Goal: Transaction & Acquisition: Obtain resource

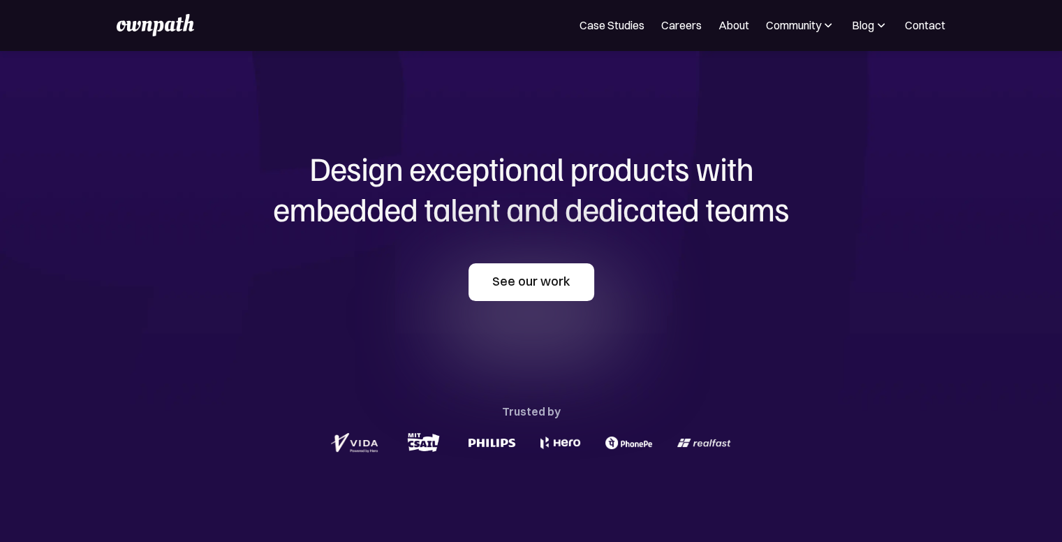
click at [555, 293] on link "See our work" at bounding box center [532, 282] width 126 height 38
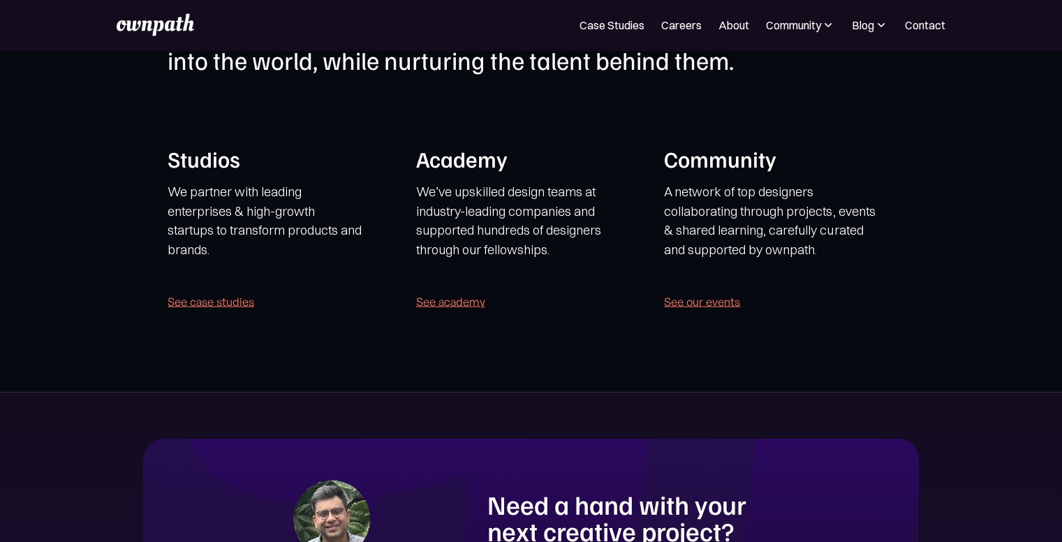
scroll to position [2788, 0]
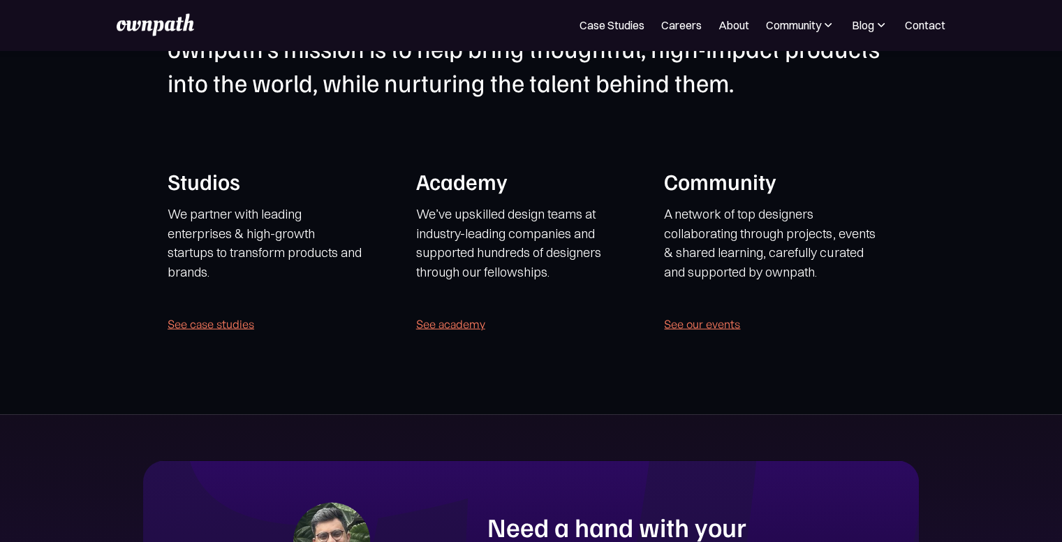
click at [460, 322] on link "See academy" at bounding box center [450, 324] width 69 height 20
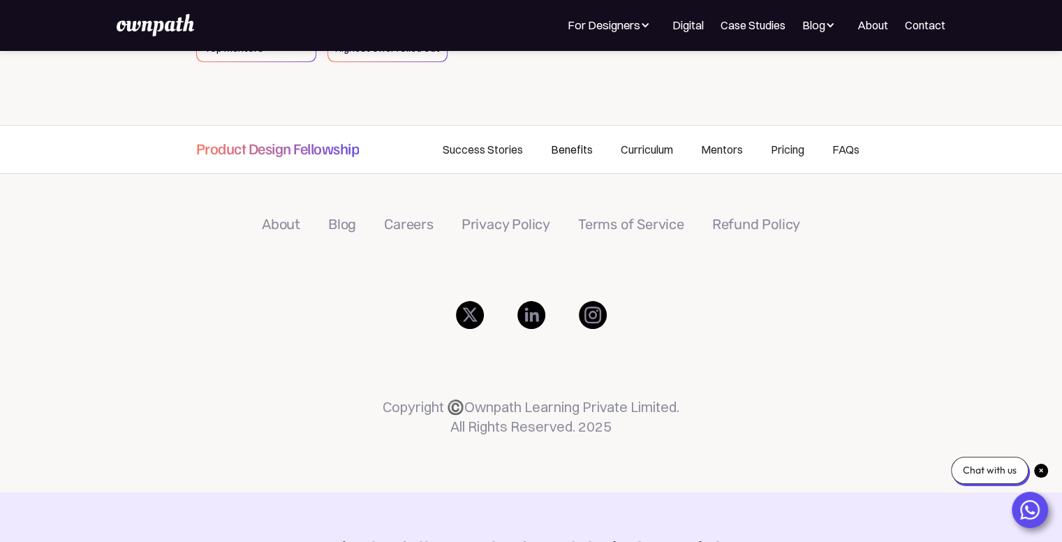
scroll to position [349, 0]
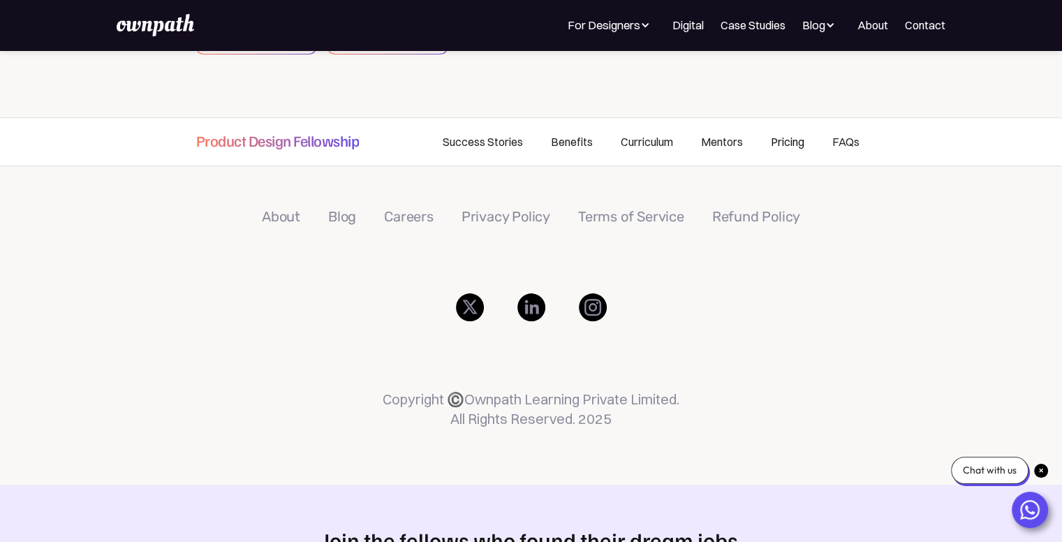
click at [790, 140] on link "Pricing" at bounding box center [787, 141] width 61 height 47
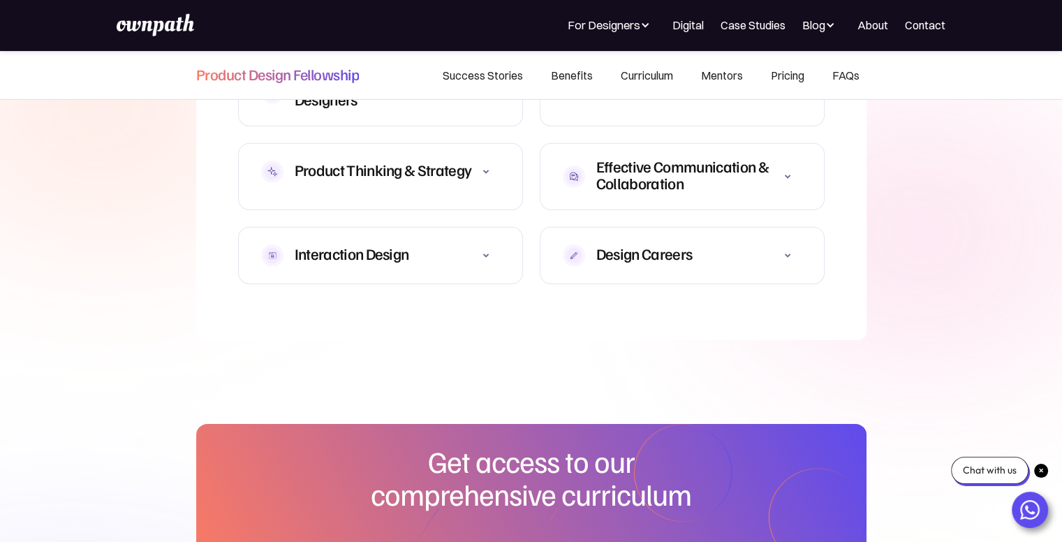
scroll to position [4294, 0]
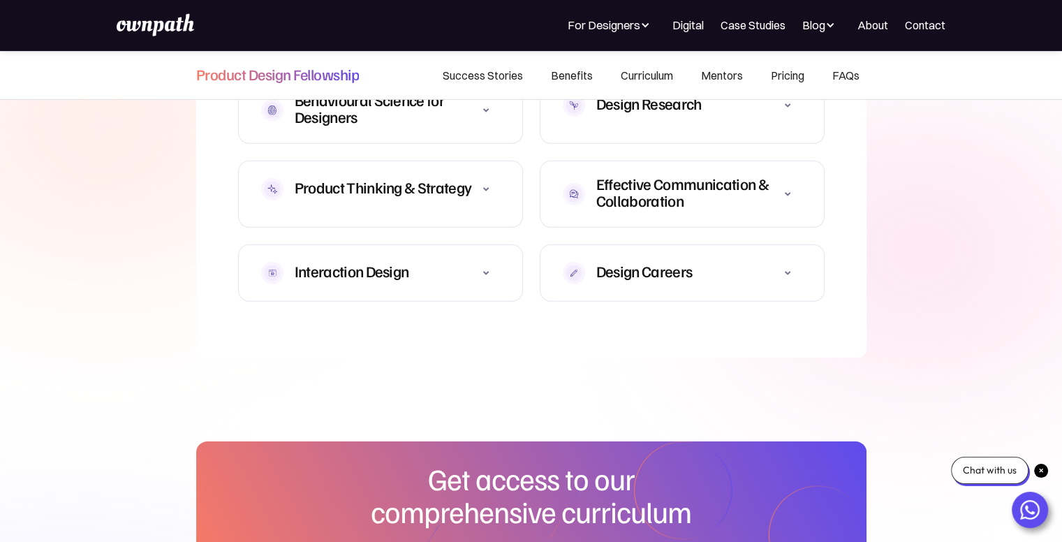
click at [792, 265] on icon at bounding box center [788, 273] width 17 height 17
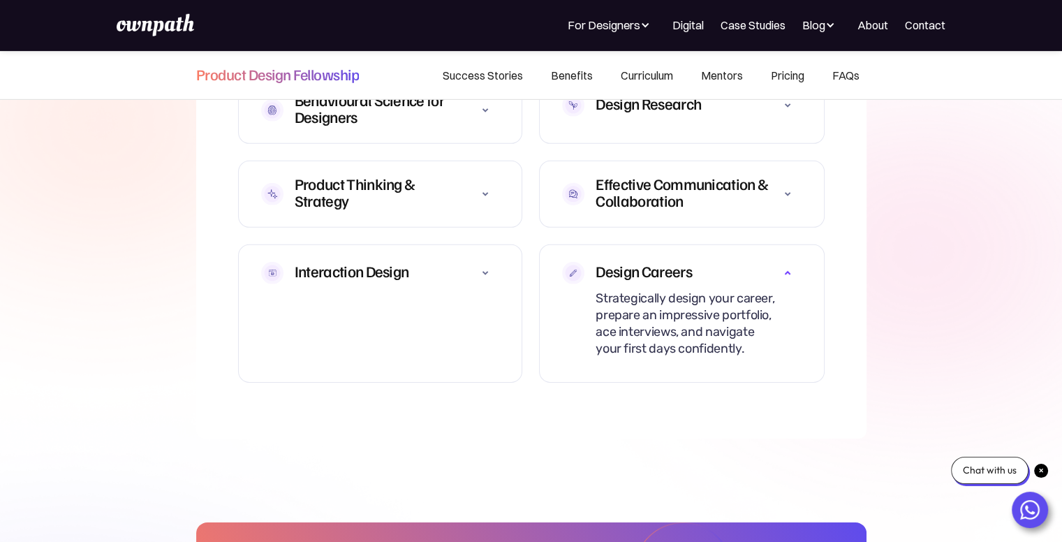
click at [792, 265] on icon at bounding box center [788, 273] width 17 height 17
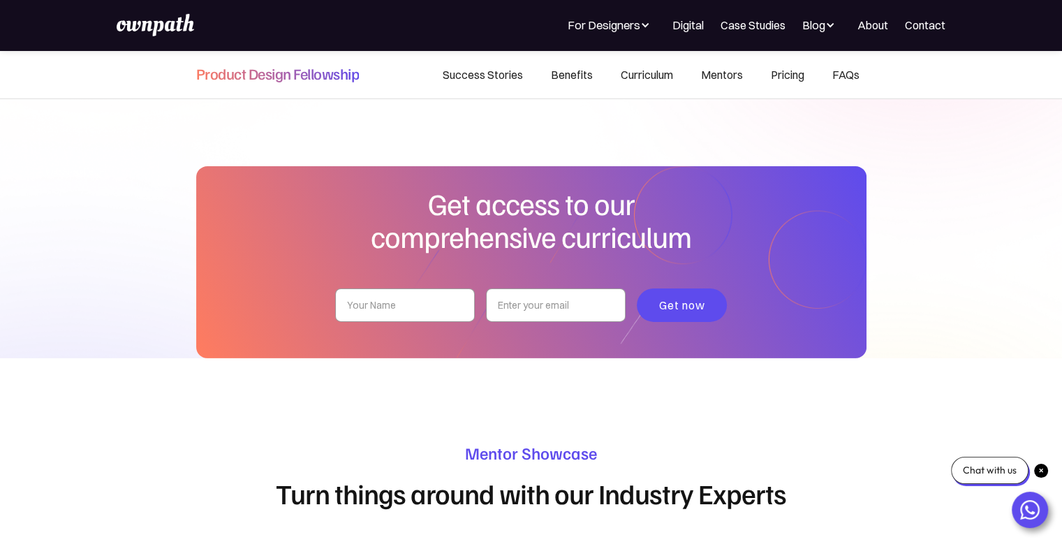
scroll to position [4574, 0]
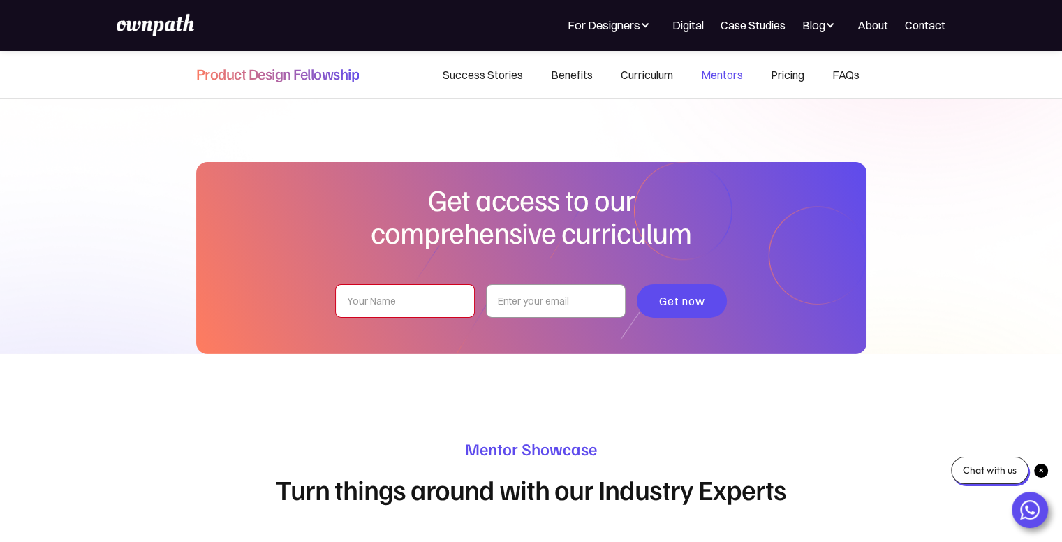
click at [409, 284] on input "pdf-curriculum-form" at bounding box center [405, 301] width 140 height 34
type input "Bevin"
click at [557, 291] on input "pdf-curriculum-form" at bounding box center [556, 301] width 140 height 34
type input "bevinjjacob@gmail.com"
click at [684, 284] on input "Get now" at bounding box center [682, 301] width 91 height 34
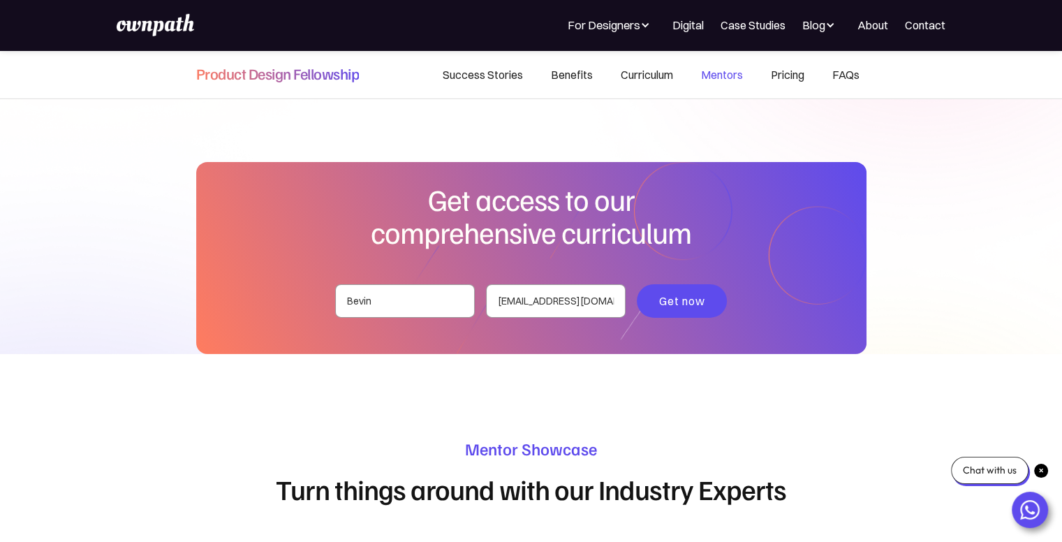
type input "Please wait..."
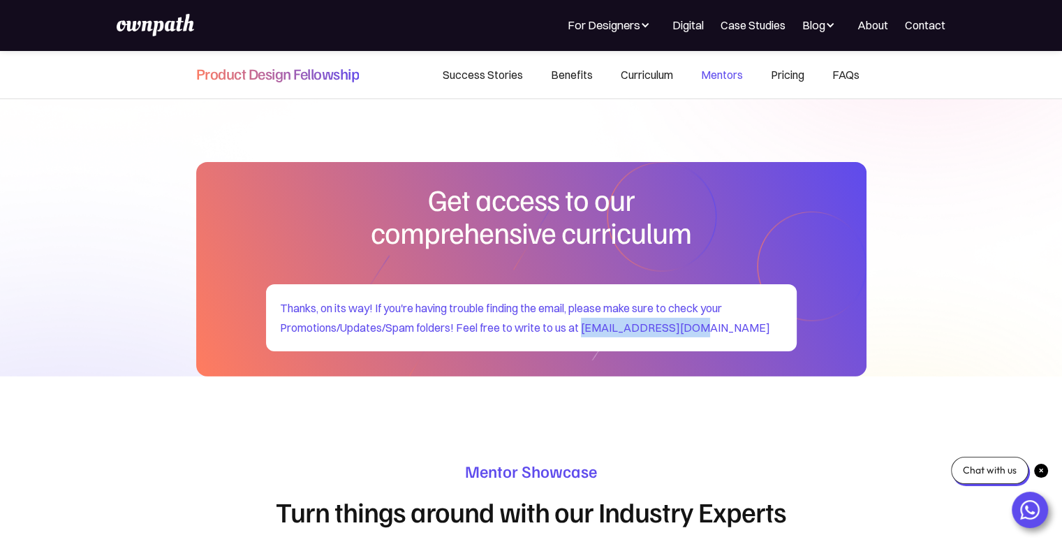
drag, startPoint x: 583, startPoint y: 310, endPoint x: 763, endPoint y: 308, distance: 180.9
click at [763, 308] on div "Thanks, on its way! If you're having trouble finding the email, please make sur…" at bounding box center [531, 317] width 503 height 39
copy div "contact@ownpath.com"
click at [161, 26] on img at bounding box center [155, 25] width 77 height 22
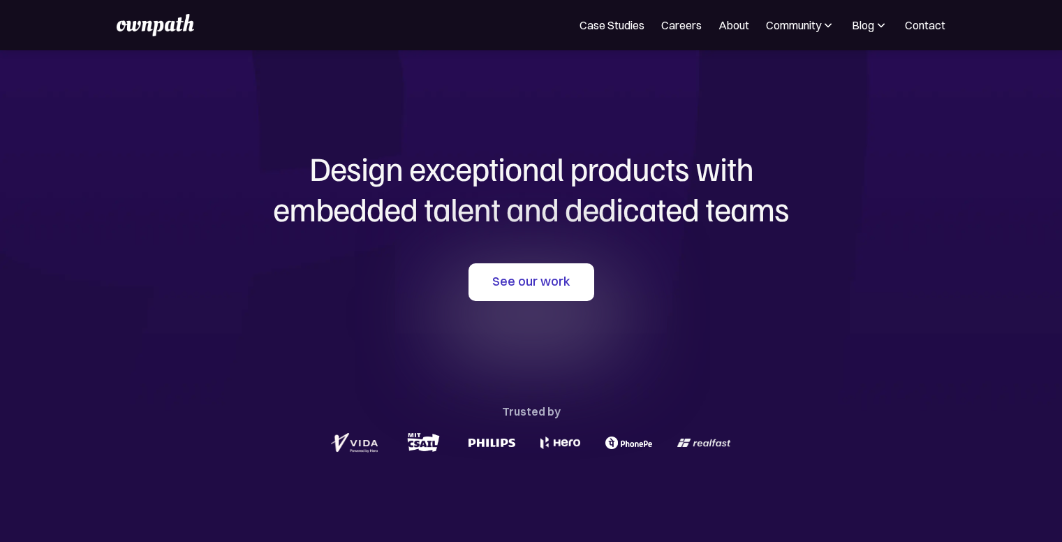
scroll to position [2788, 0]
